Goal: Transaction & Acquisition: Download file/media

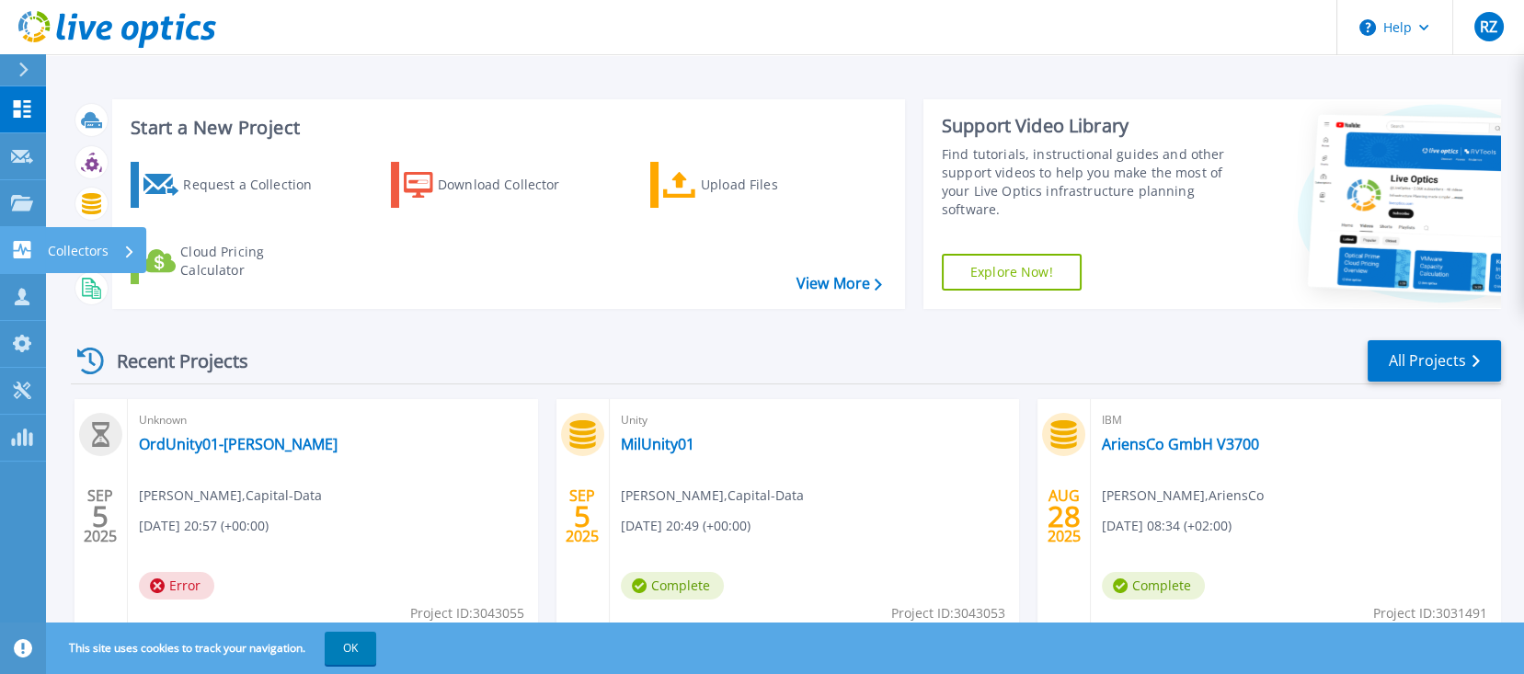
click at [22, 249] on icon at bounding box center [22, 249] width 22 height 17
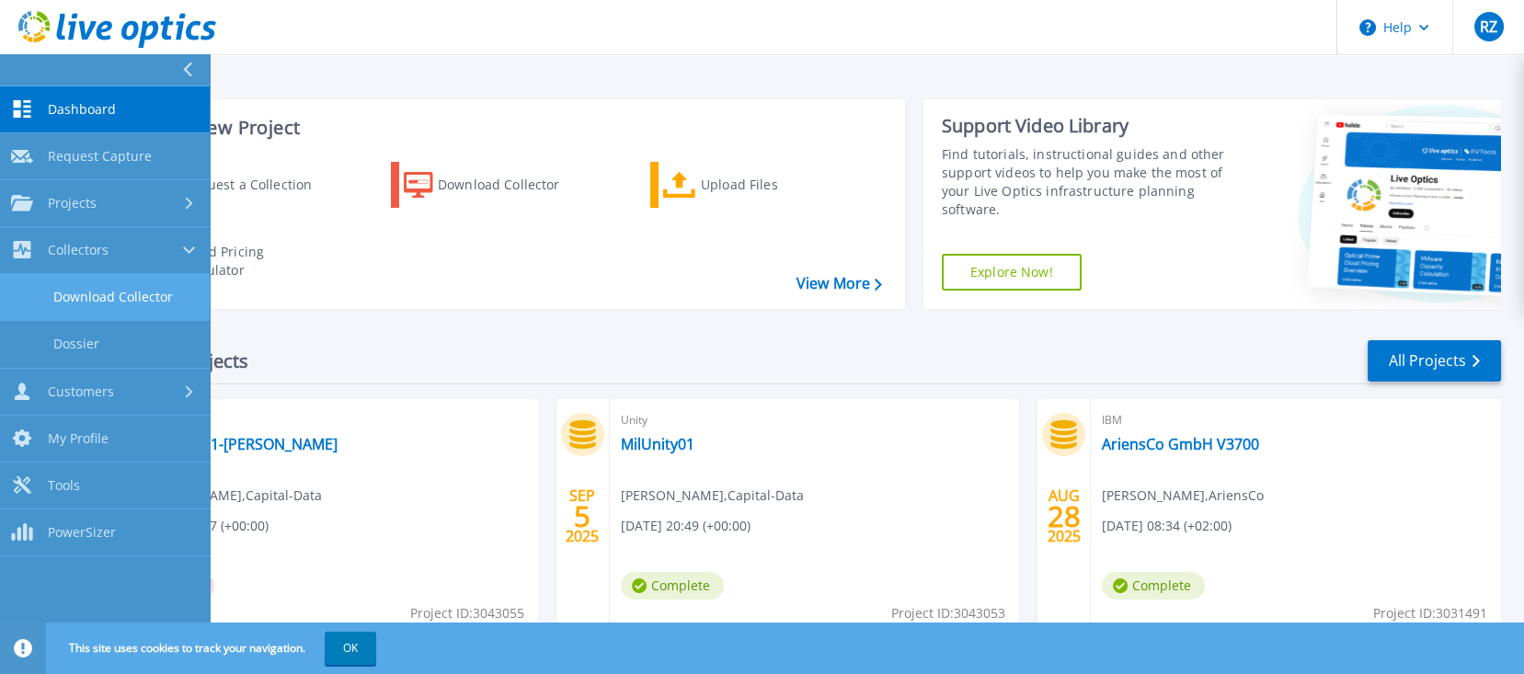
click at [103, 292] on link "Download Collector" at bounding box center [105, 297] width 210 height 47
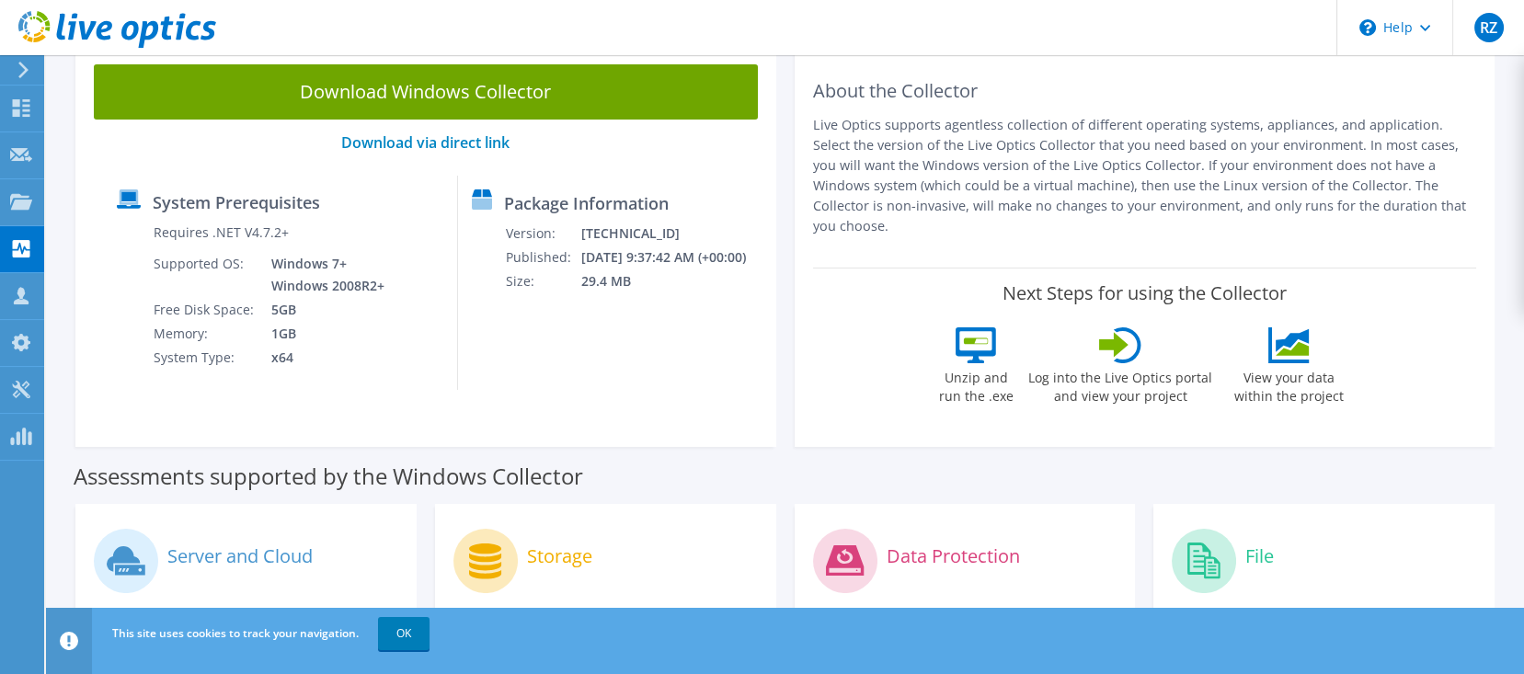
scroll to position [21, 0]
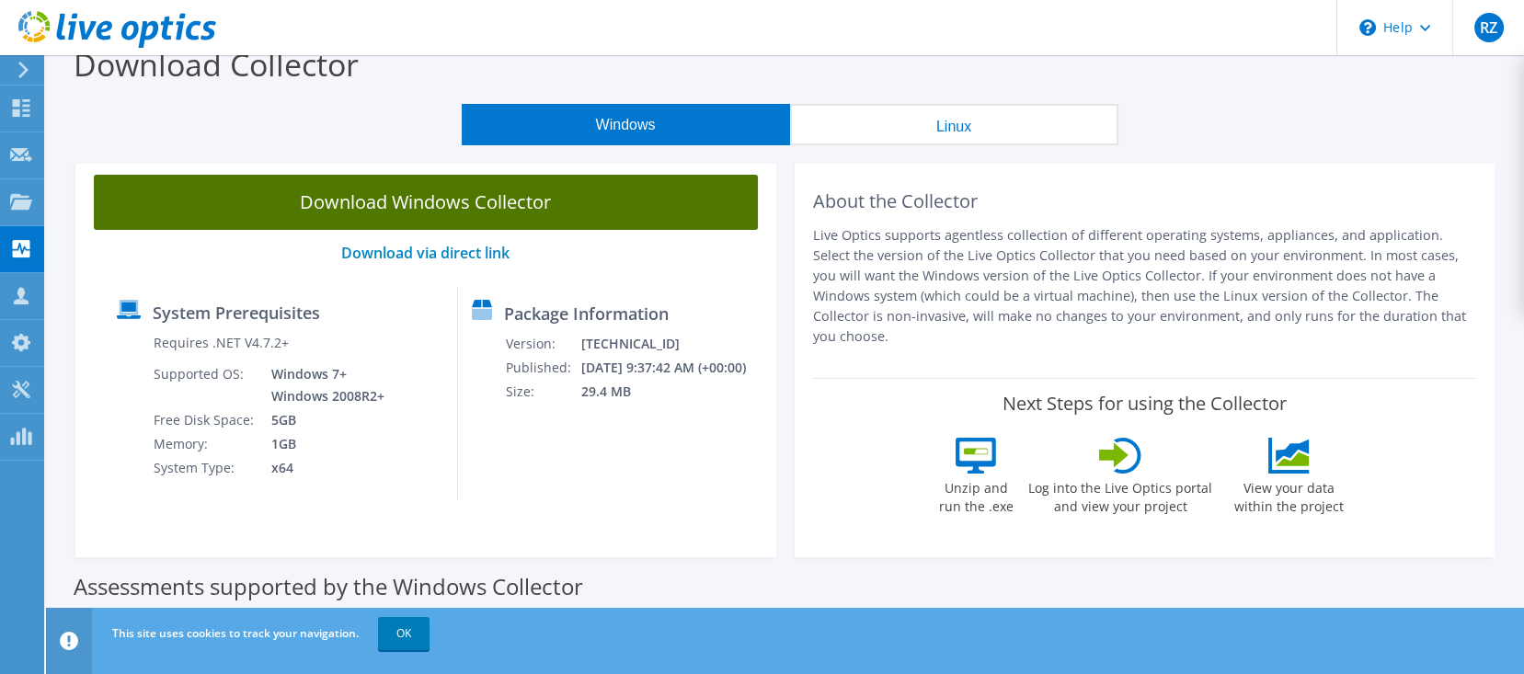
click at [389, 214] on link "Download Windows Collector" at bounding box center [426, 202] width 664 height 55
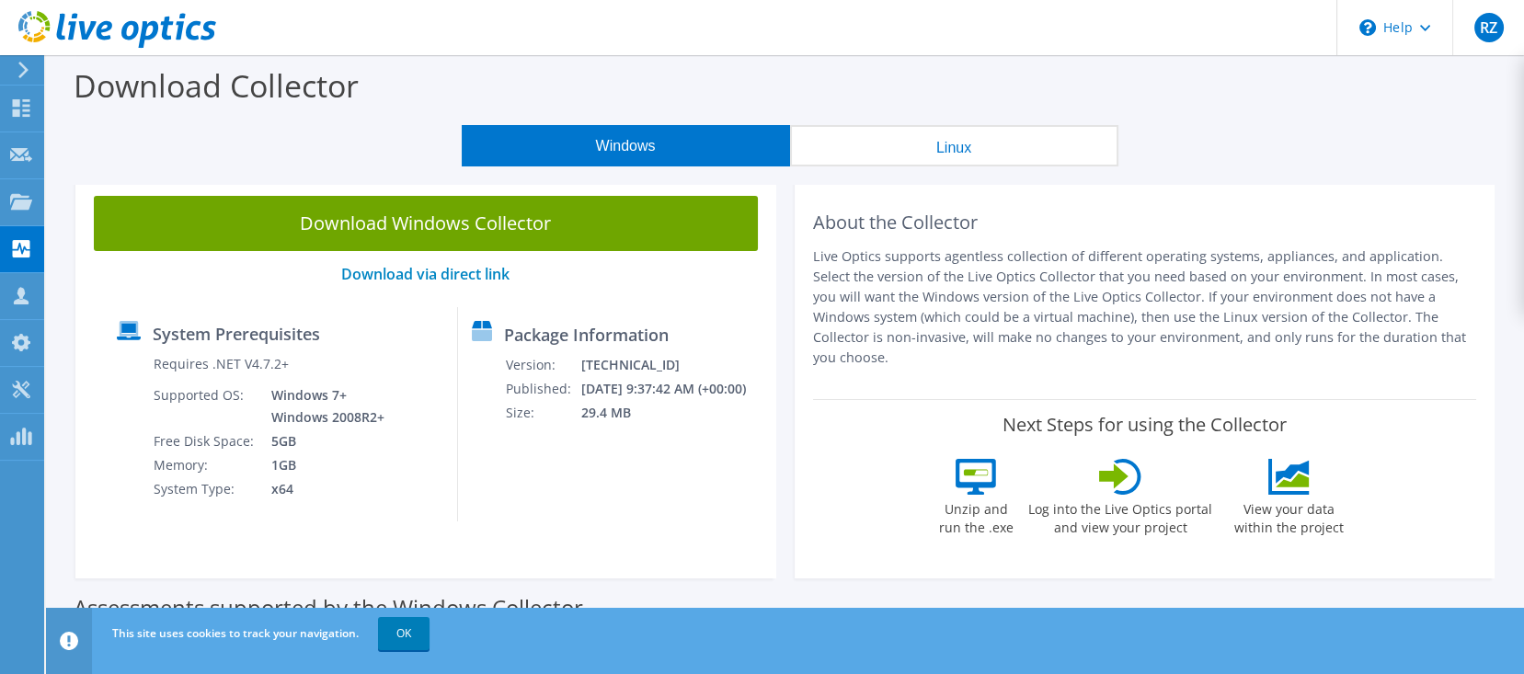
drag, startPoint x: 852, startPoint y: 252, endPoint x: 1459, endPoint y: 344, distance: 614.8
click at [1459, 344] on p "Live Optics supports agentless collection of different operating systems, appli…" at bounding box center [1145, 306] width 664 height 121
click at [1083, 313] on p "Live Optics supports agentless collection of different operating systems, appli…" at bounding box center [1145, 306] width 664 height 121
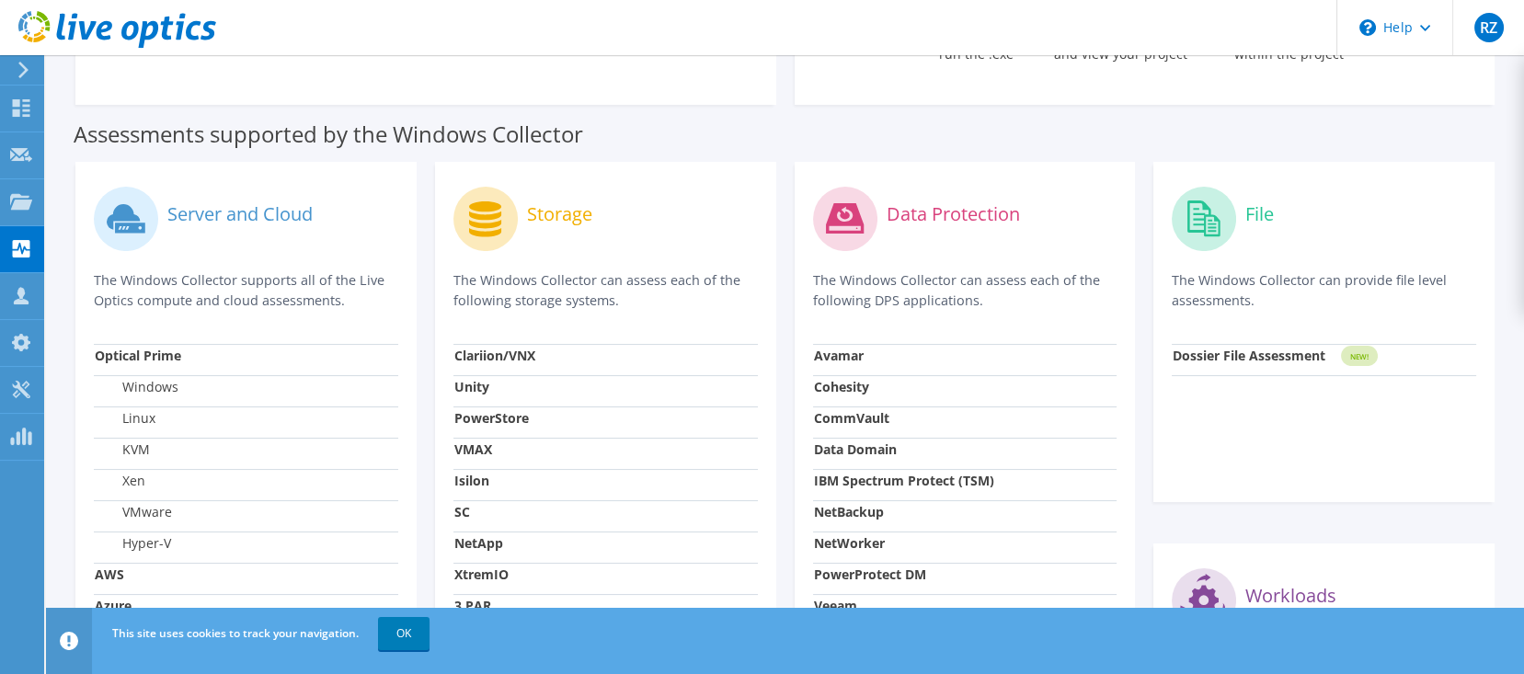
scroll to position [490, 0]
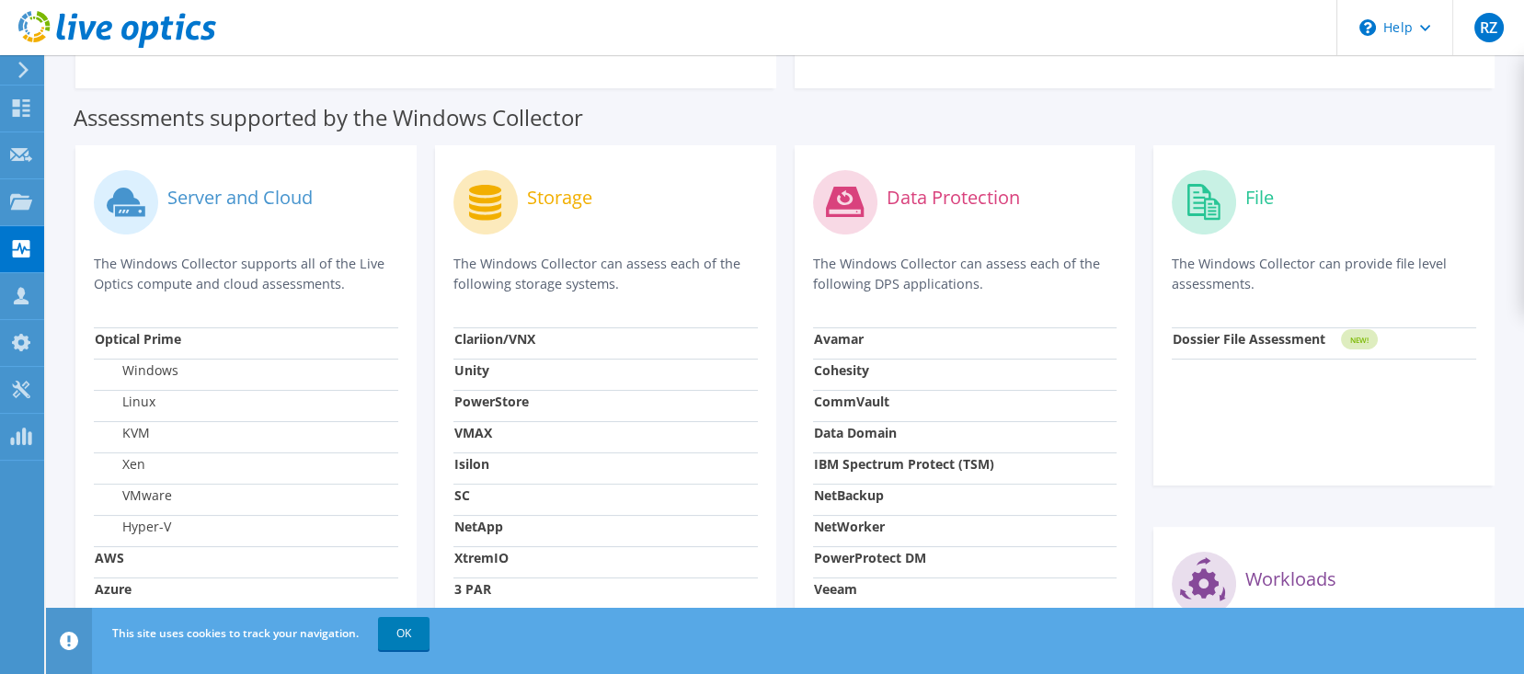
click at [1241, 330] on strong "Dossier File Assessment" at bounding box center [1249, 338] width 153 height 17
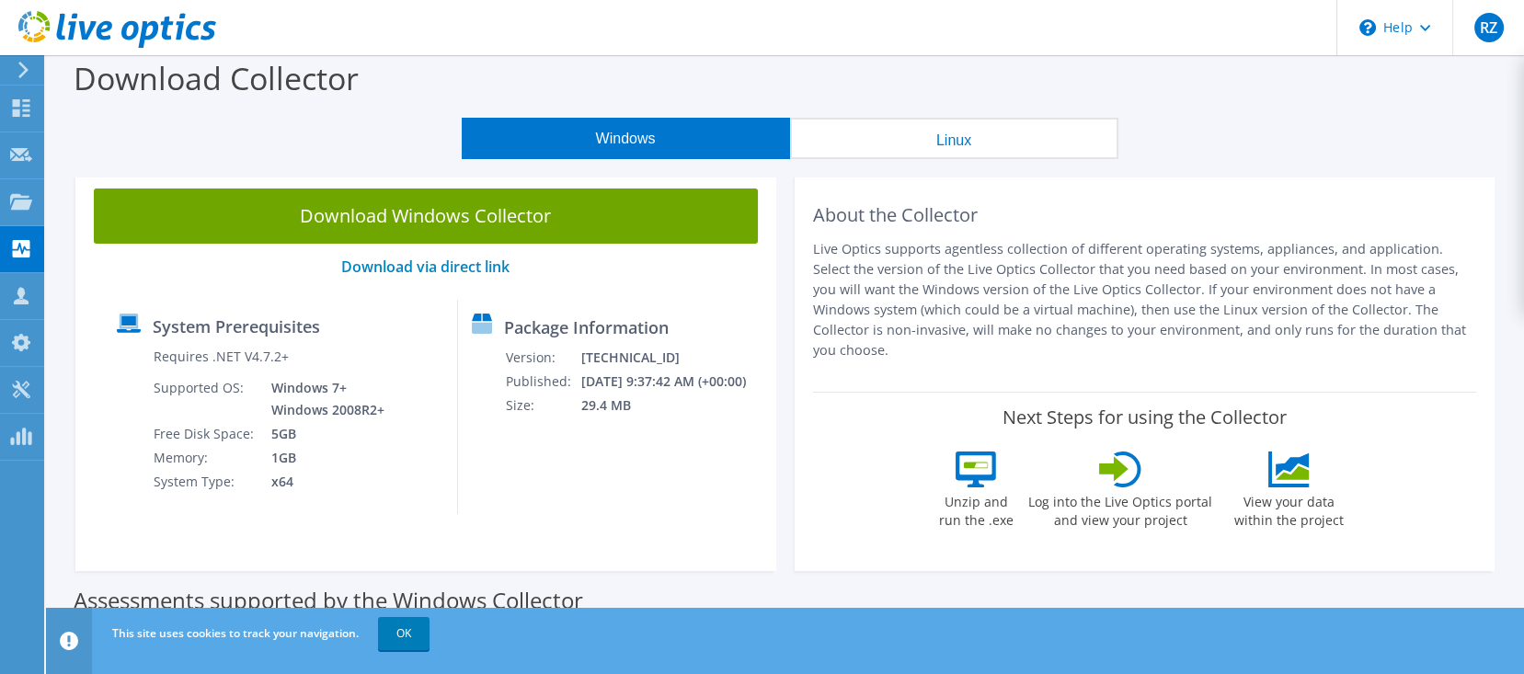
scroll to position [0, 0]
